Goal: Transaction & Acquisition: Purchase product/service

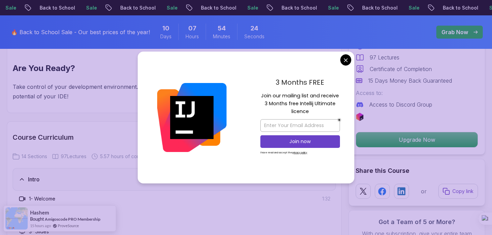
scroll to position [923, 0]
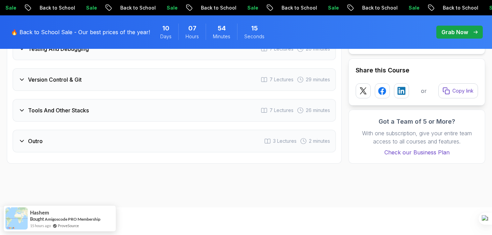
scroll to position [1381, 0]
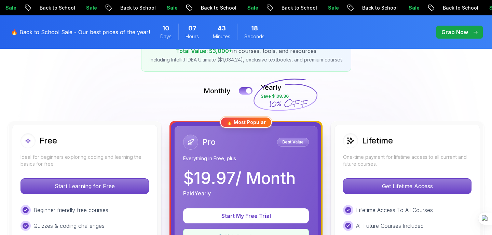
scroll to position [123, 0]
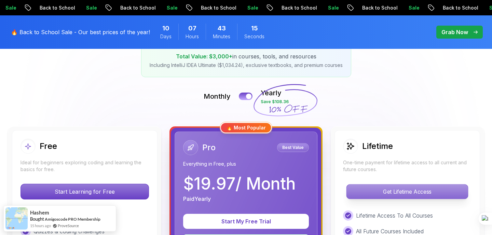
click at [396, 189] on p "Get Lifetime Access" at bounding box center [406, 191] width 121 height 14
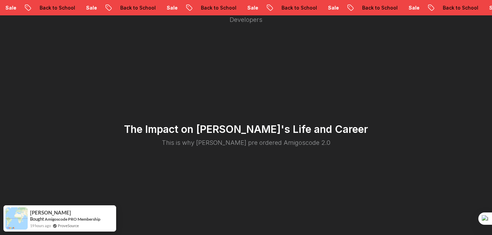
scroll to position [1354, 0]
